Goal: Use online tool/utility

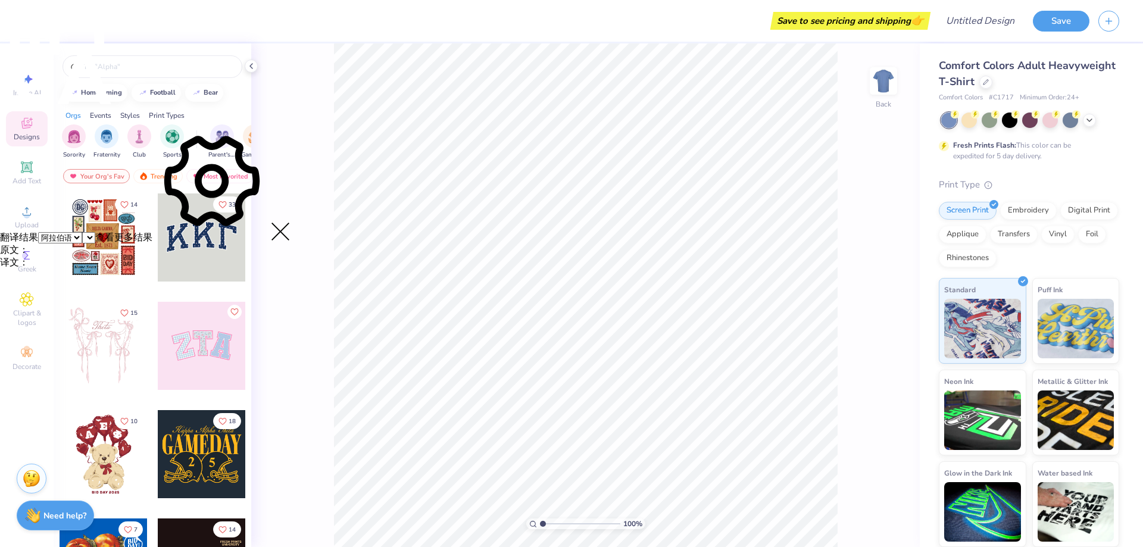
click at [188, 344] on div at bounding box center [202, 346] width 88 height 88
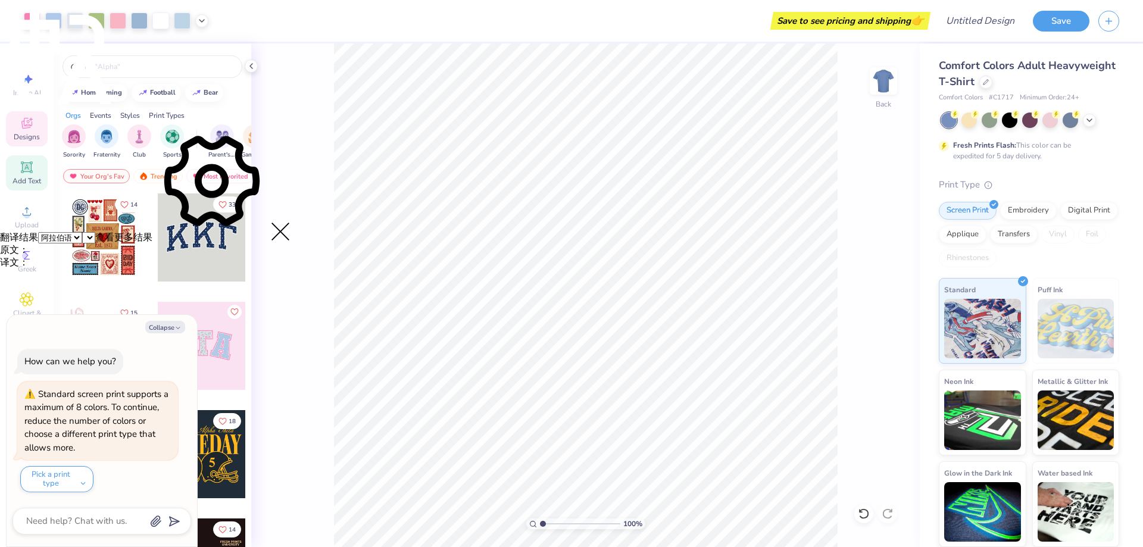
click at [23, 174] on icon at bounding box center [27, 167] width 14 height 14
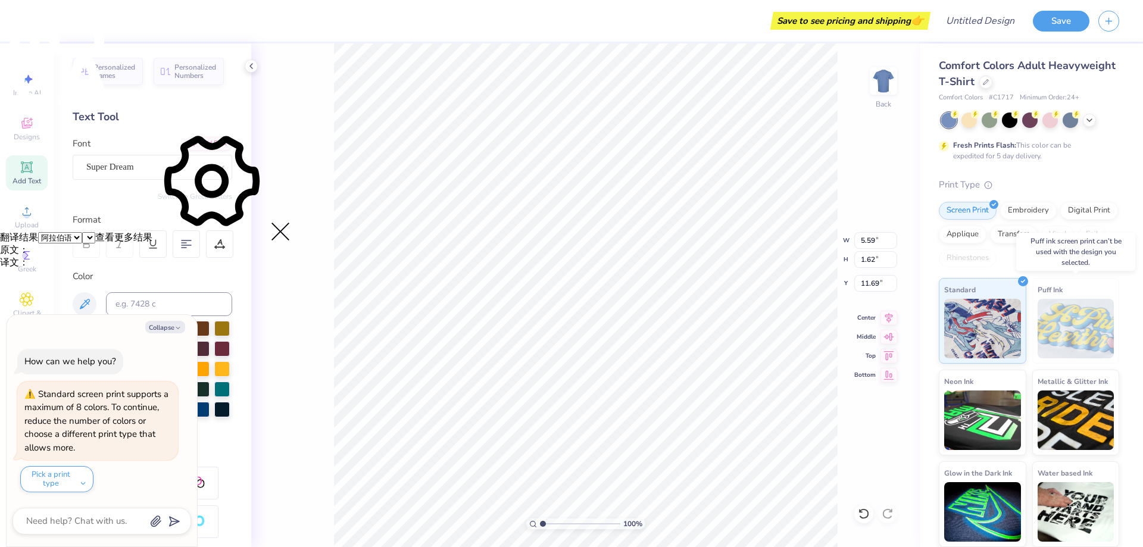
click at [1058, 334] on img at bounding box center [1075, 329] width 77 height 60
click at [29, 96] on span "Image AI" at bounding box center [27, 93] width 28 height 10
type textarea "x"
select select "4"
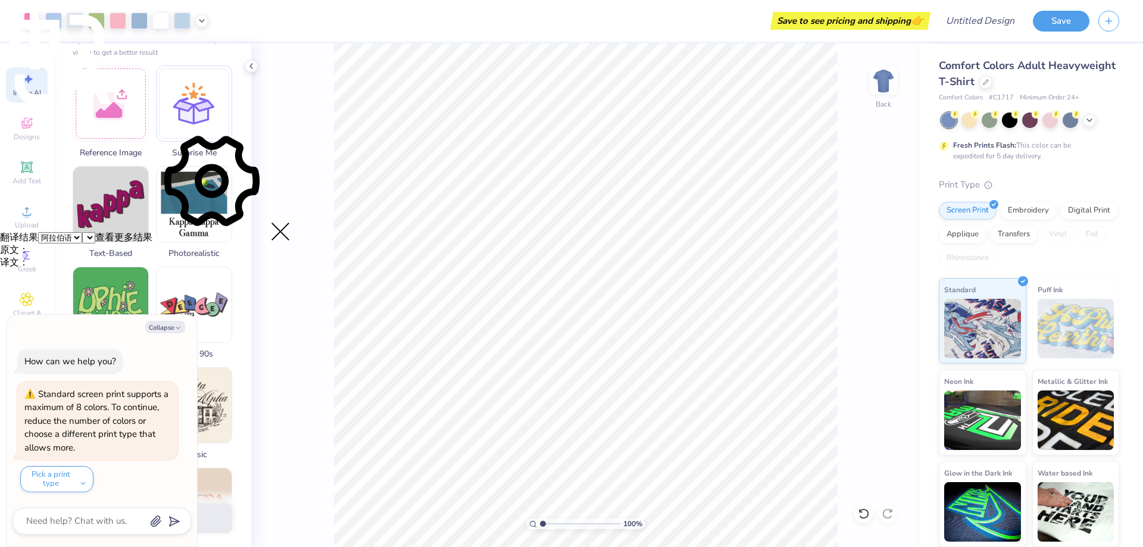
scroll to position [179, 0]
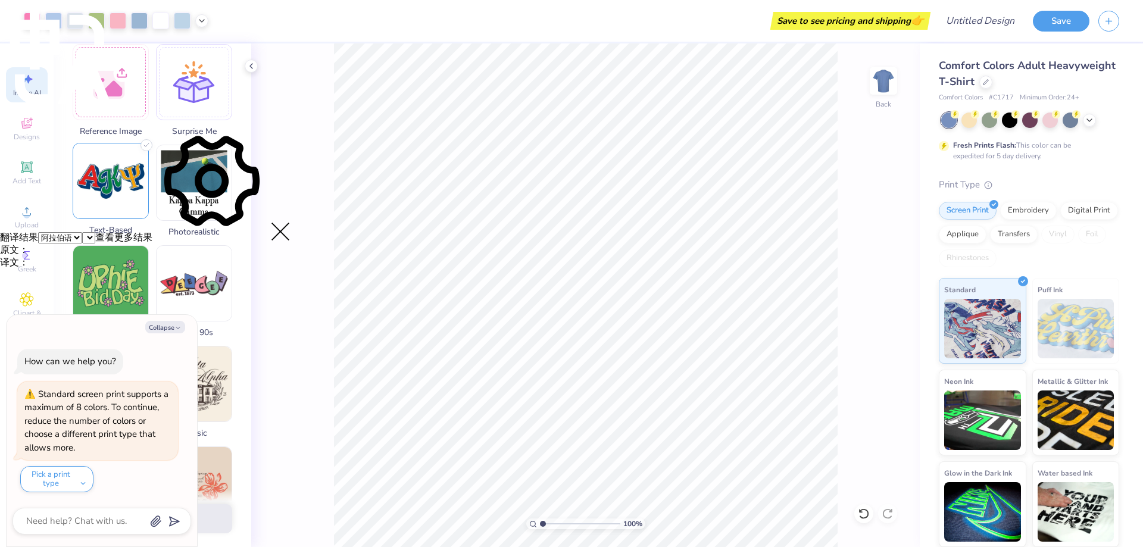
click at [131, 192] on img at bounding box center [110, 180] width 75 height 75
click at [112, 182] on img at bounding box center [110, 180] width 75 height 75
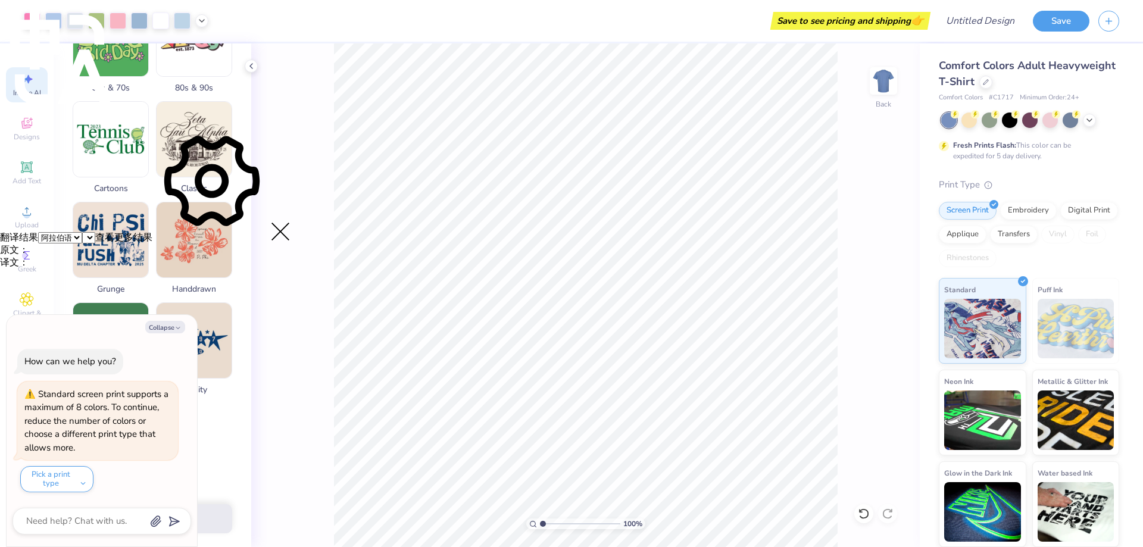
scroll to position [471, 0]
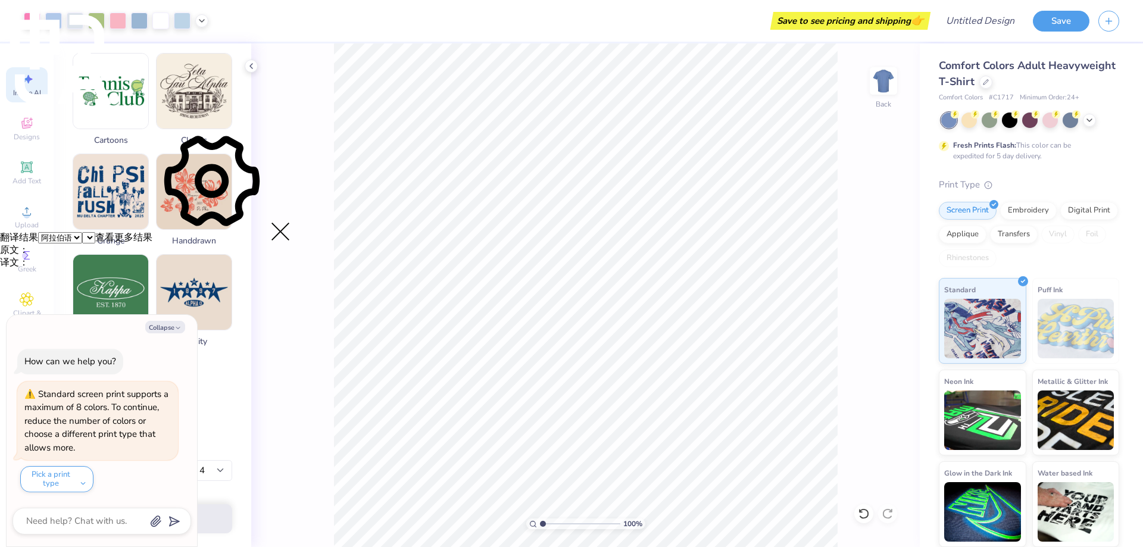
type textarea "x"
